Goal: Information Seeking & Learning: Learn about a topic

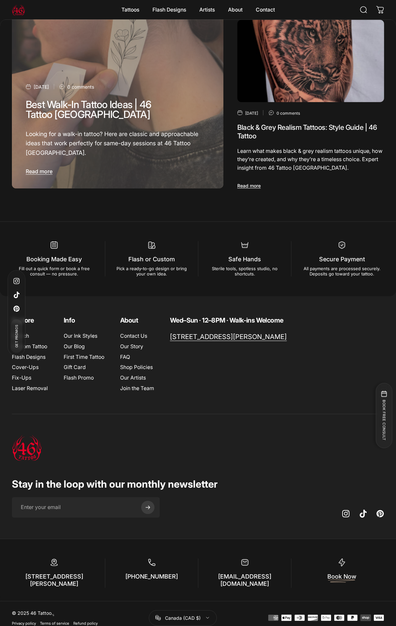
scroll to position [3413, 0]
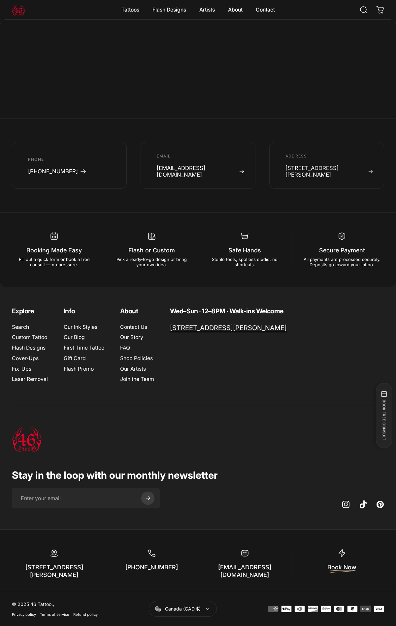
scroll to position [768, 0]
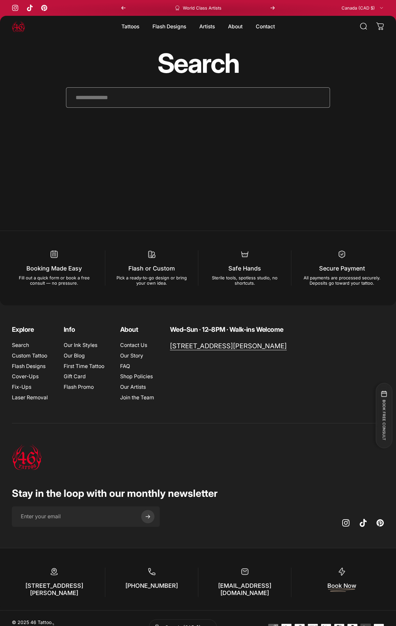
scroll to position [18, 0]
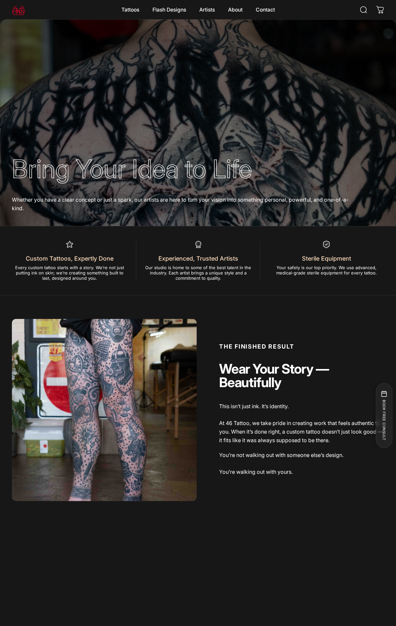
scroll to position [3139, 0]
